Goal: Transaction & Acquisition: Purchase product/service

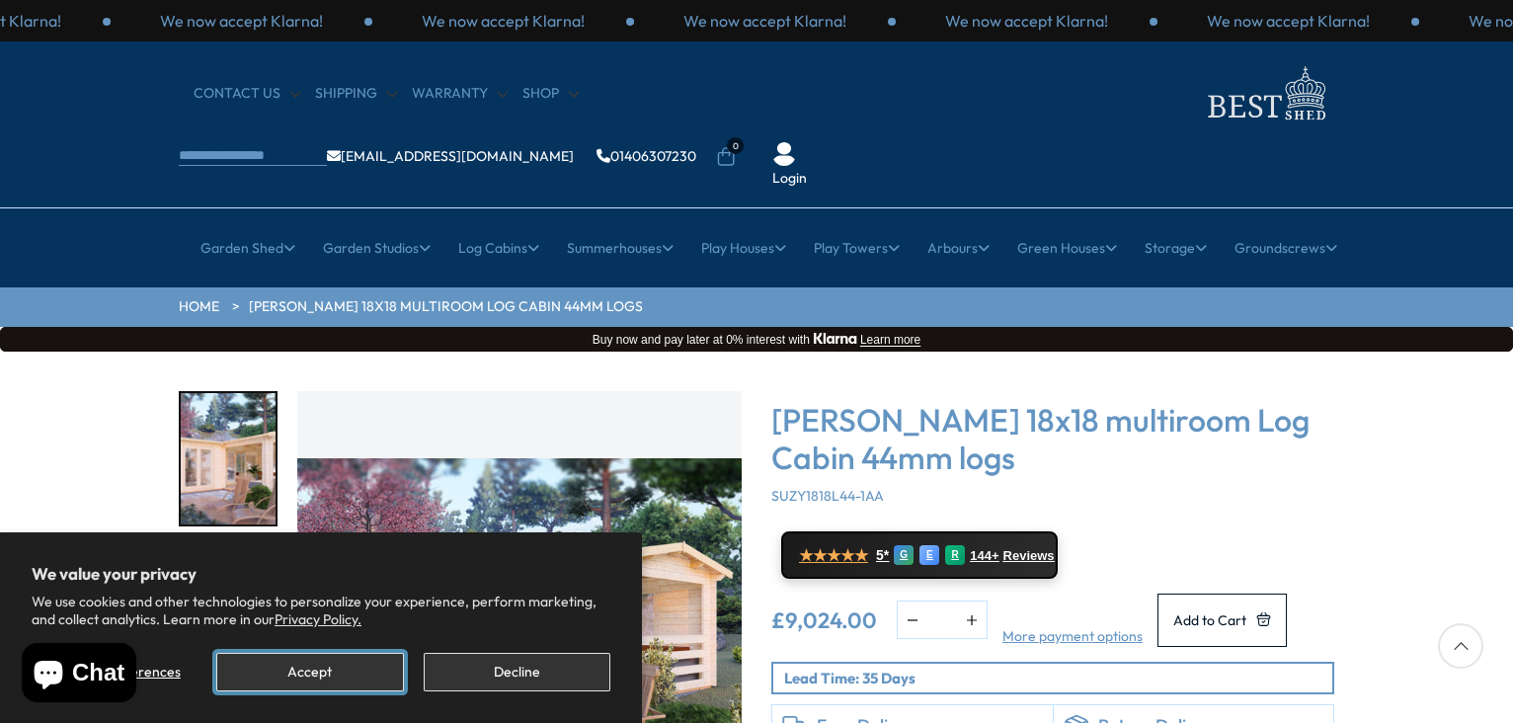
click at [348, 665] on button "Accept" at bounding box center [309, 672] width 187 height 39
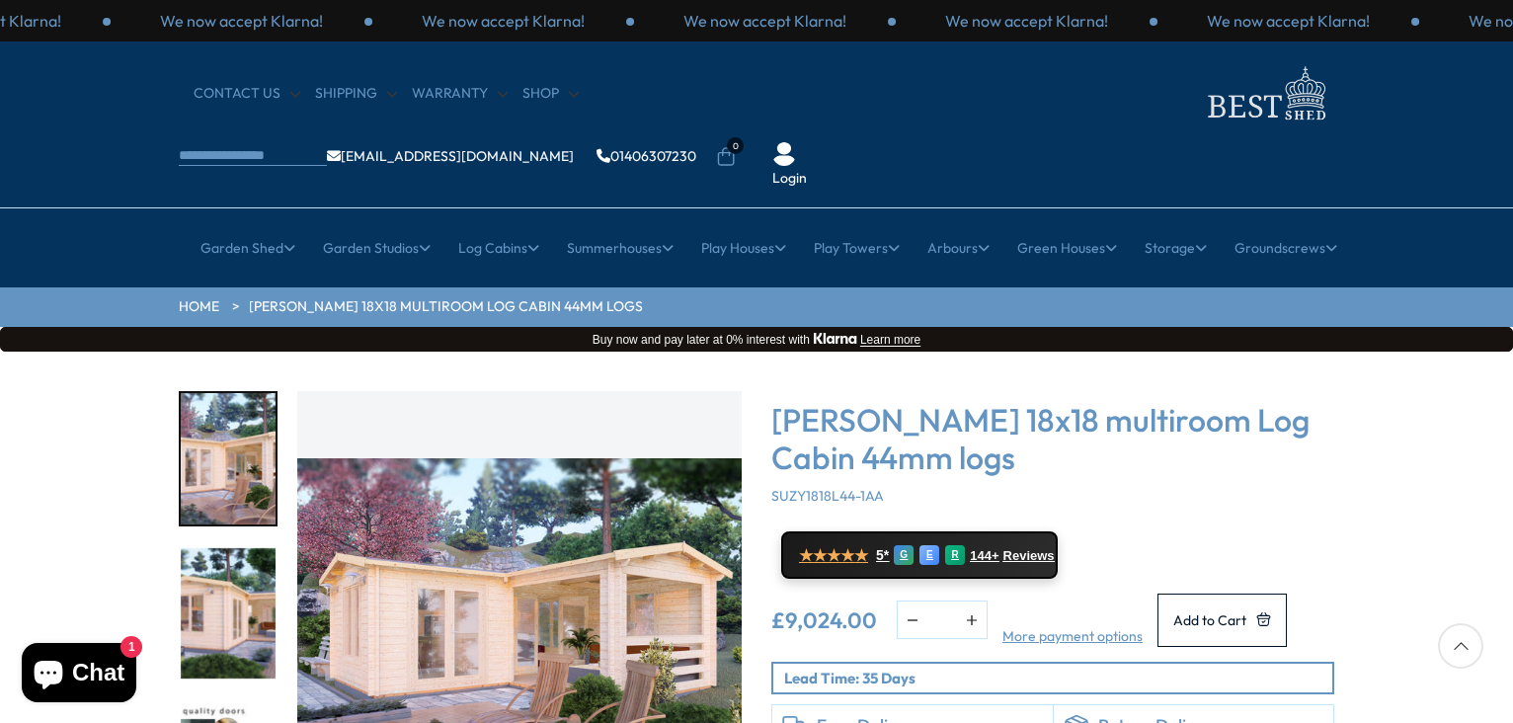
click at [1382, 405] on div "Click To Expand Click To Expand Click To Expand Click To Expand Click To Expand…" at bounding box center [756, 650] width 1513 height 596
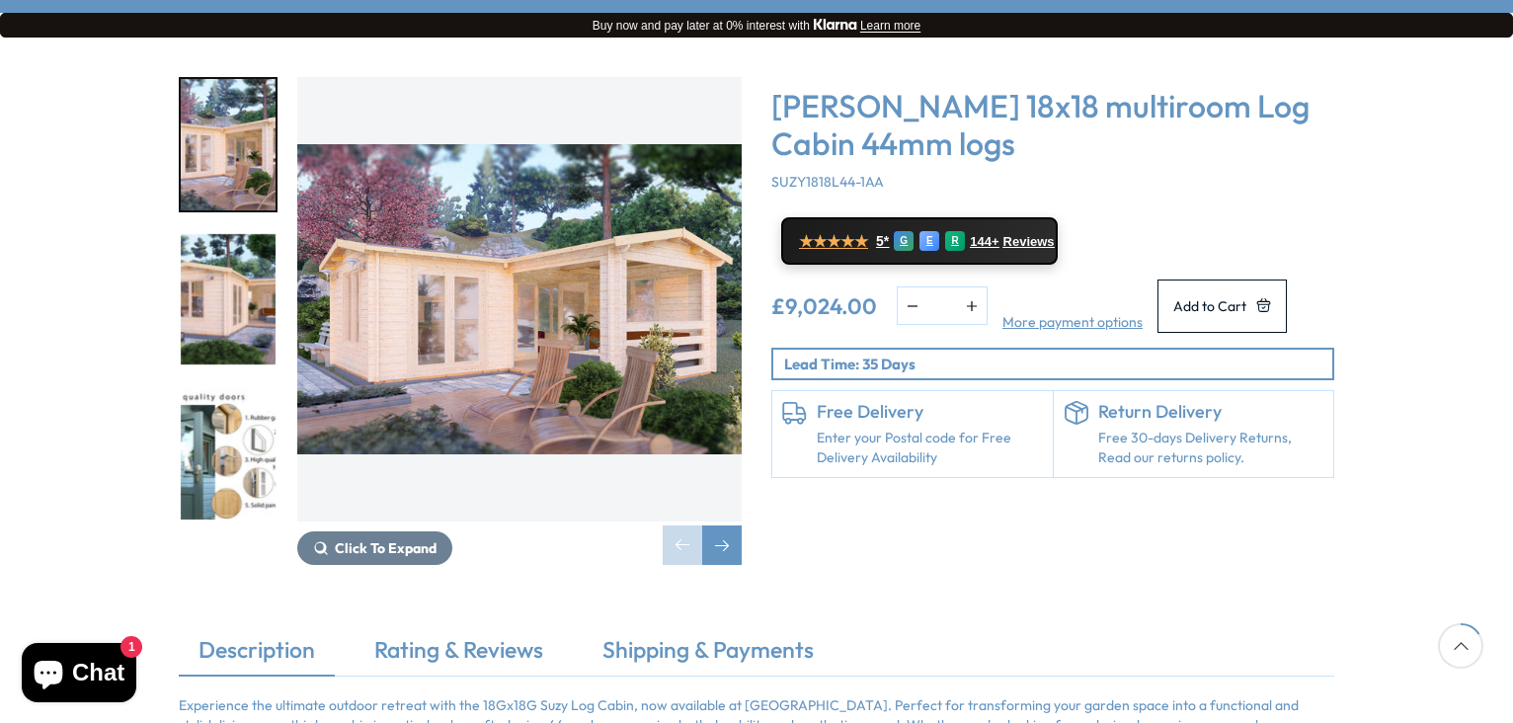
scroll to position [316, 0]
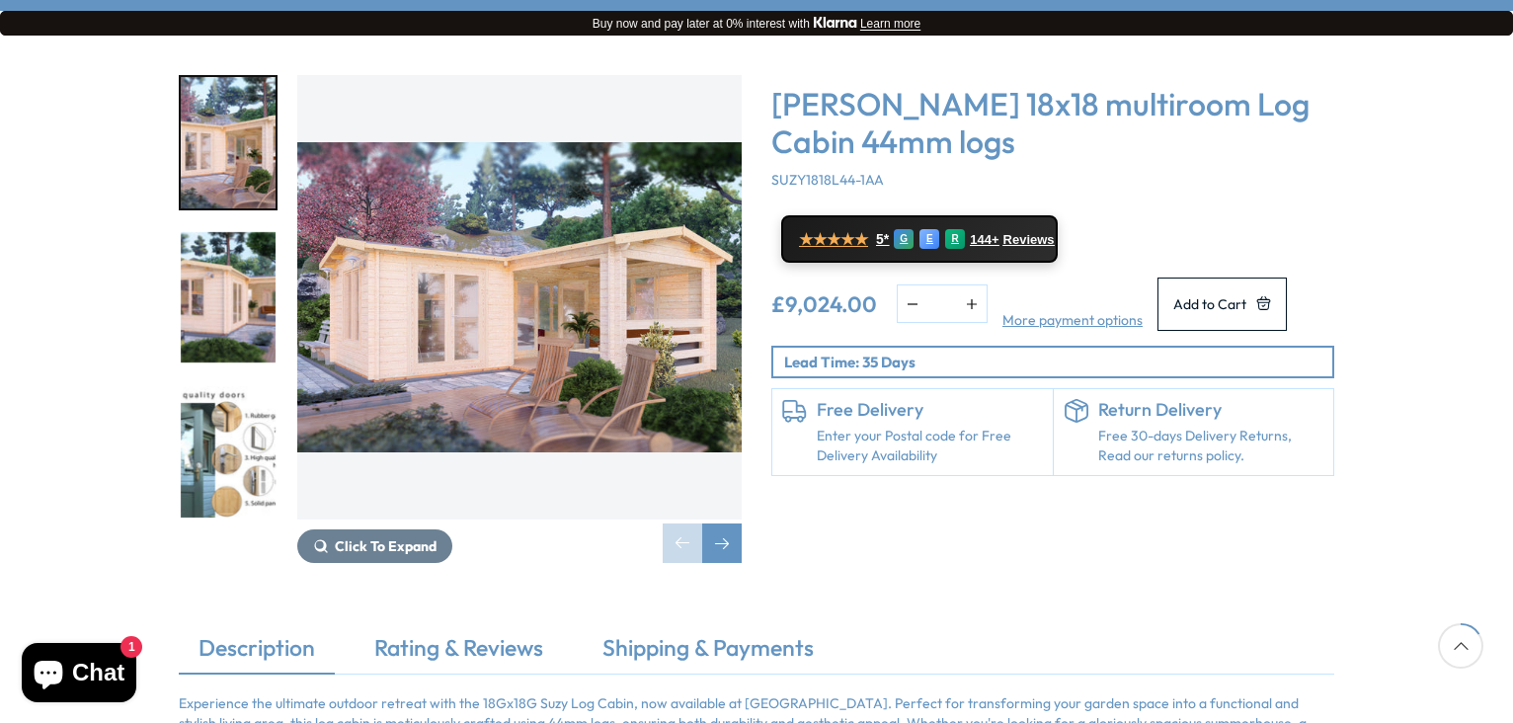
click at [237, 426] on img "3 / 7" at bounding box center [228, 451] width 95 height 131
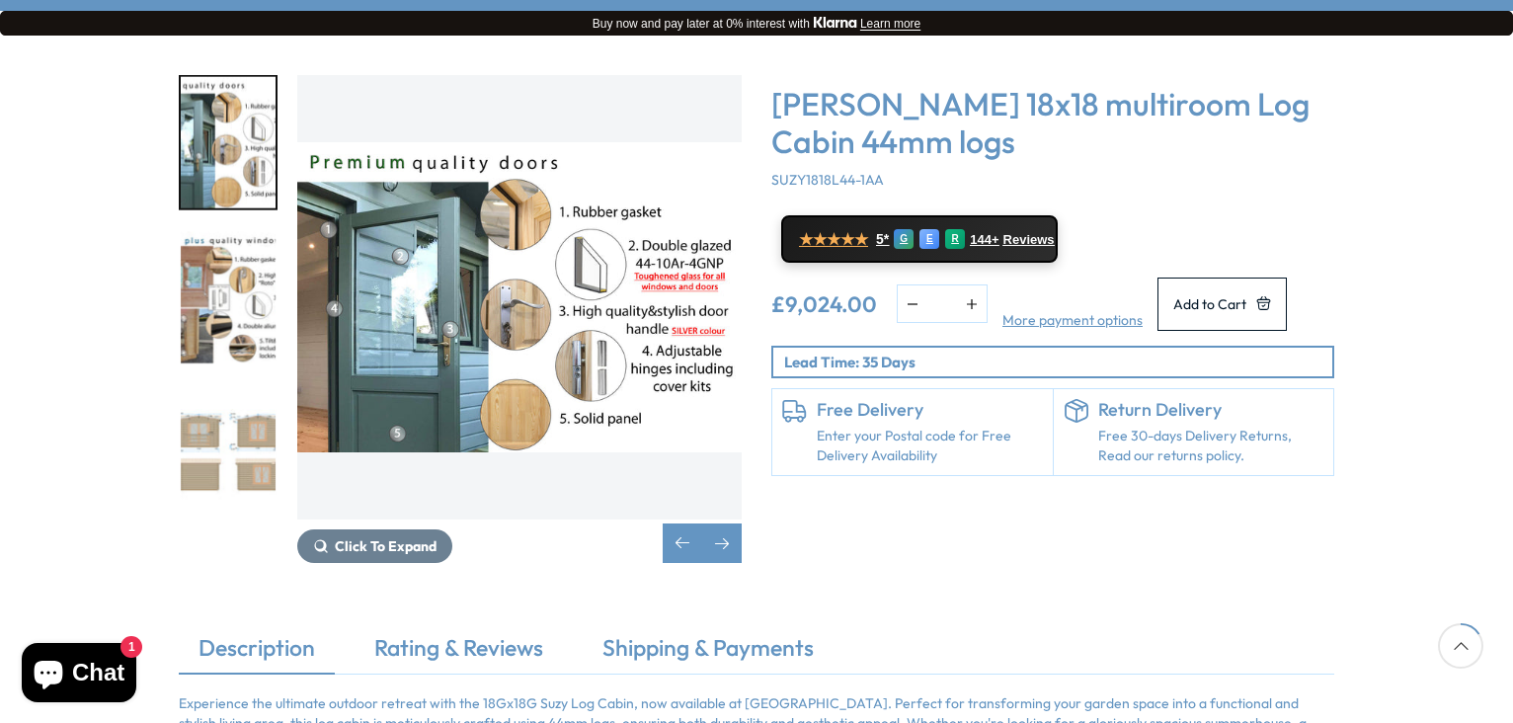
click at [230, 269] on img "4 / 7" at bounding box center [228, 297] width 95 height 131
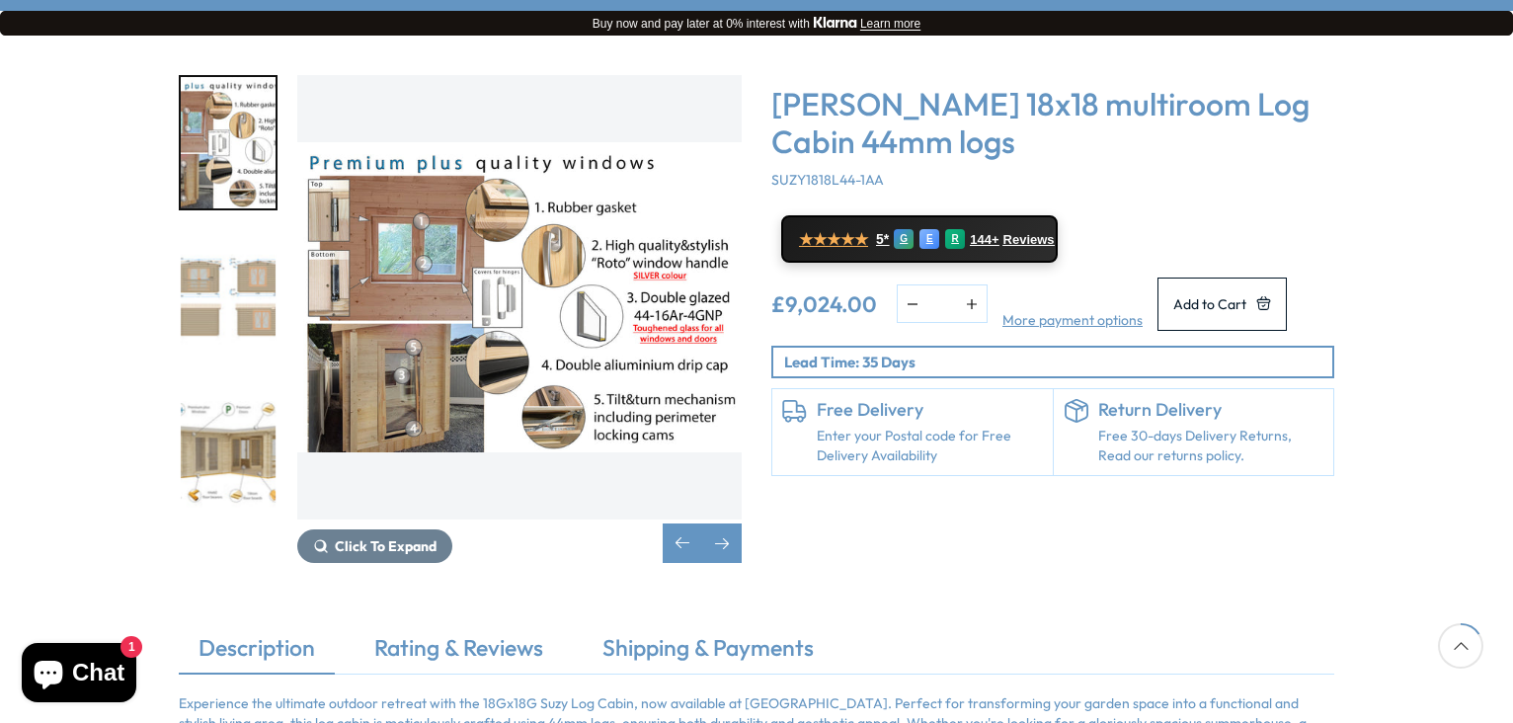
click at [220, 103] on img "4 / 7" at bounding box center [228, 142] width 95 height 131
click at [222, 386] on img "6 / 7" at bounding box center [228, 451] width 95 height 131
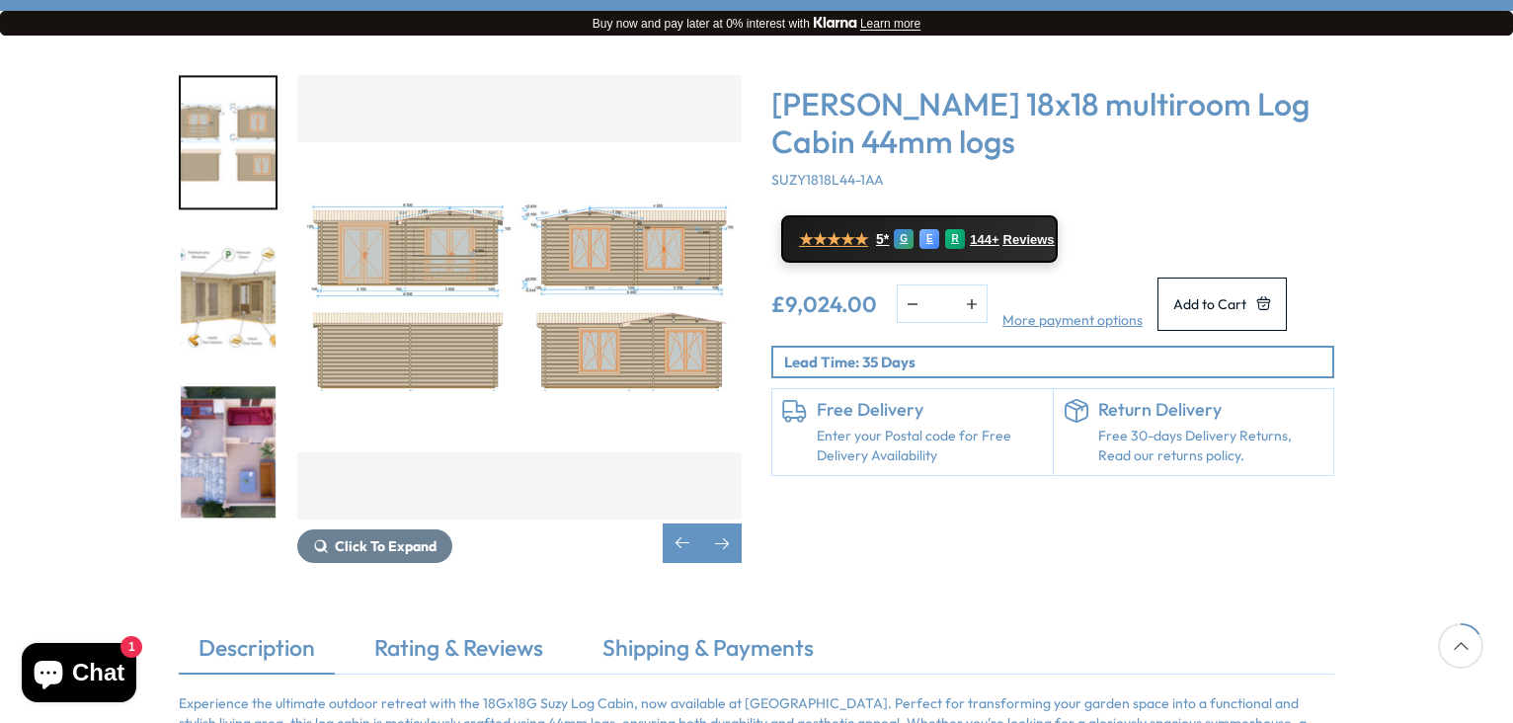
click at [226, 398] on img "7 / 7" at bounding box center [228, 451] width 95 height 131
click at [226, 408] on img "7 / 7" at bounding box center [228, 451] width 95 height 131
